Goal: Information Seeking & Learning: Learn about a topic

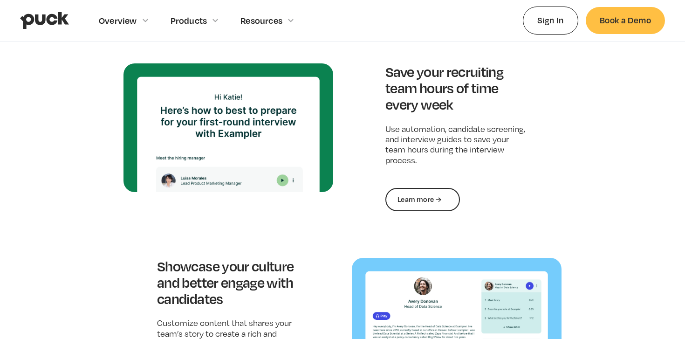
scroll to position [945, 0]
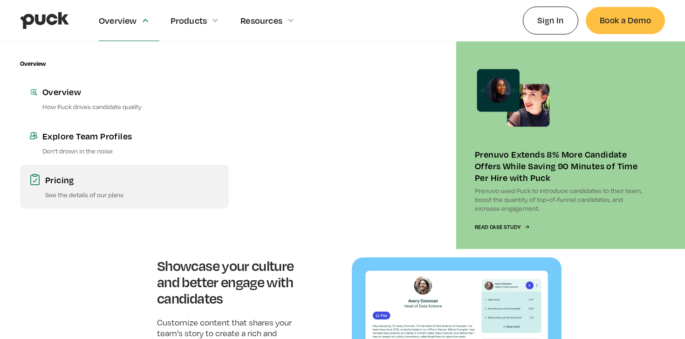
click at [87, 191] on p "See the details of our plans" at bounding box center [132, 194] width 174 height 9
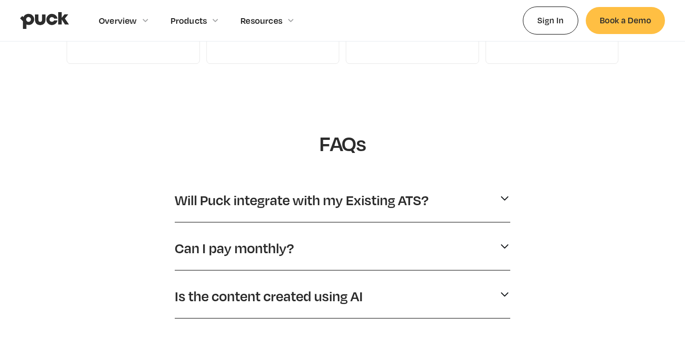
scroll to position [371, 0]
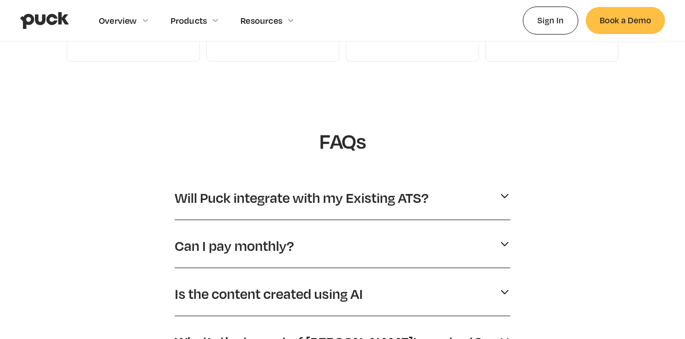
click at [286, 194] on p "Will Puck integrate with my Existing ATS?" at bounding box center [302, 198] width 254 height 18
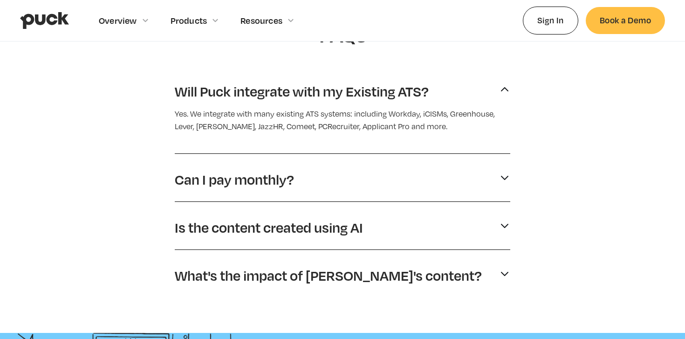
scroll to position [481, 0]
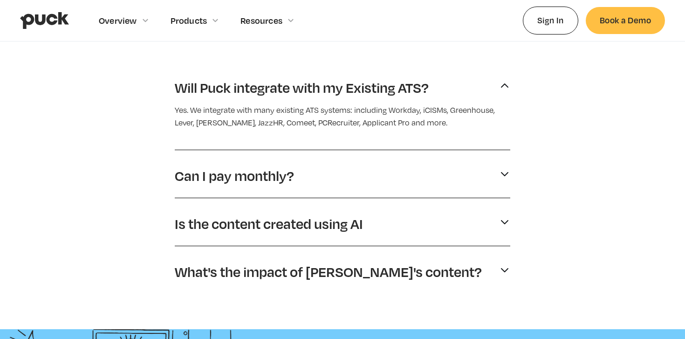
click at [312, 170] on div "Can I pay monthly?" at bounding box center [343, 175] width 336 height 25
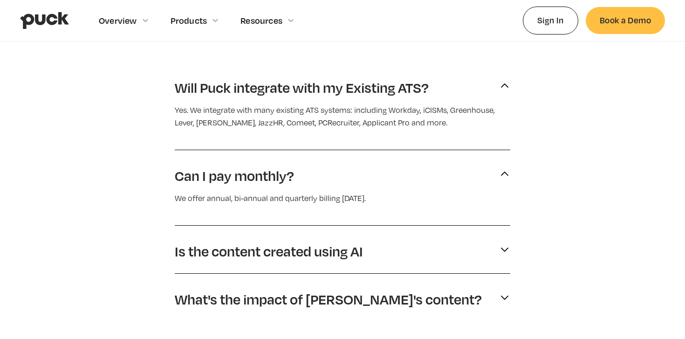
click at [314, 170] on div "Can I pay monthly?" at bounding box center [343, 175] width 336 height 25
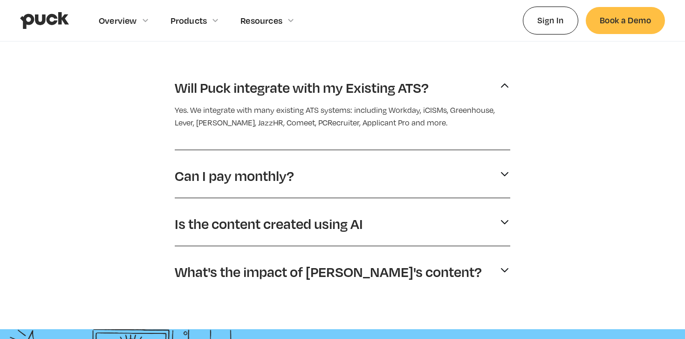
click at [314, 170] on div "Can I pay monthly?" at bounding box center [343, 175] width 336 height 25
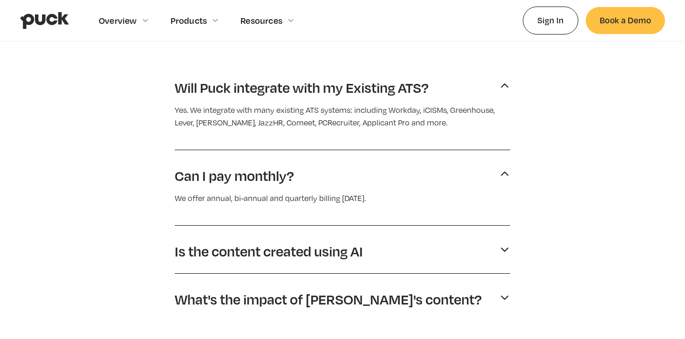
click at [350, 173] on div "Can I pay monthly?" at bounding box center [343, 175] width 336 height 25
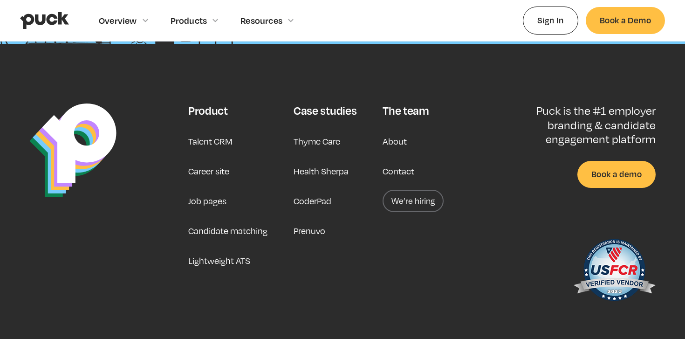
scroll to position [953, 0]
click at [196, 169] on link "Career site" at bounding box center [208, 170] width 41 height 22
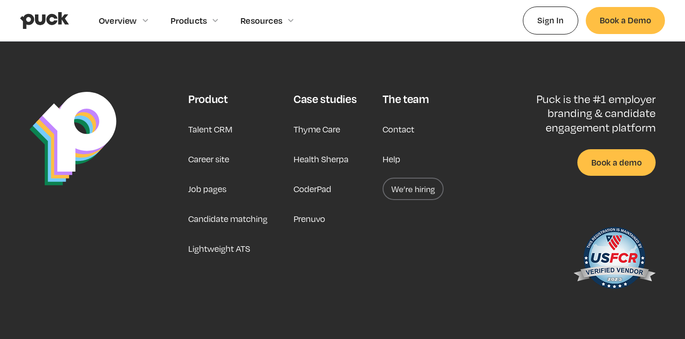
scroll to position [2889, 0]
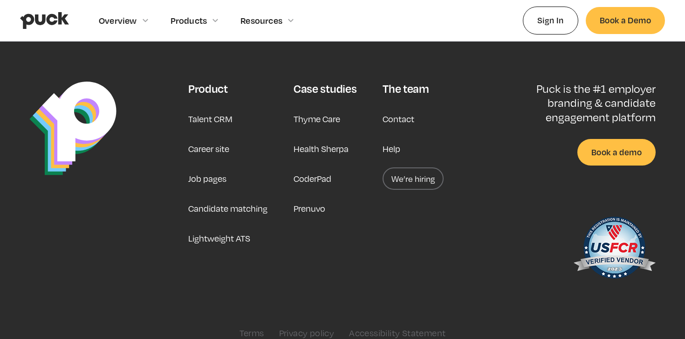
click at [210, 167] on link "Job pages" at bounding box center [207, 178] width 38 height 22
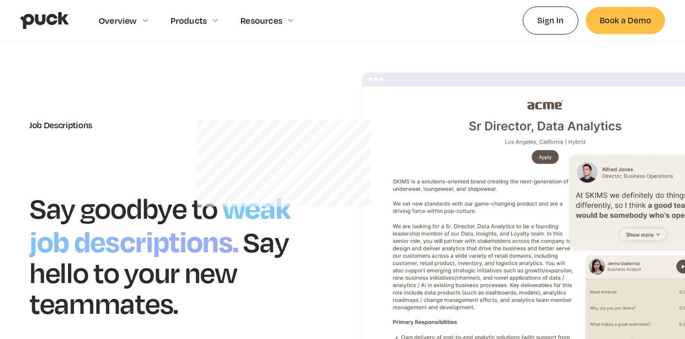
scroll to position [20, 0]
